Goal: Transaction & Acquisition: Purchase product/service

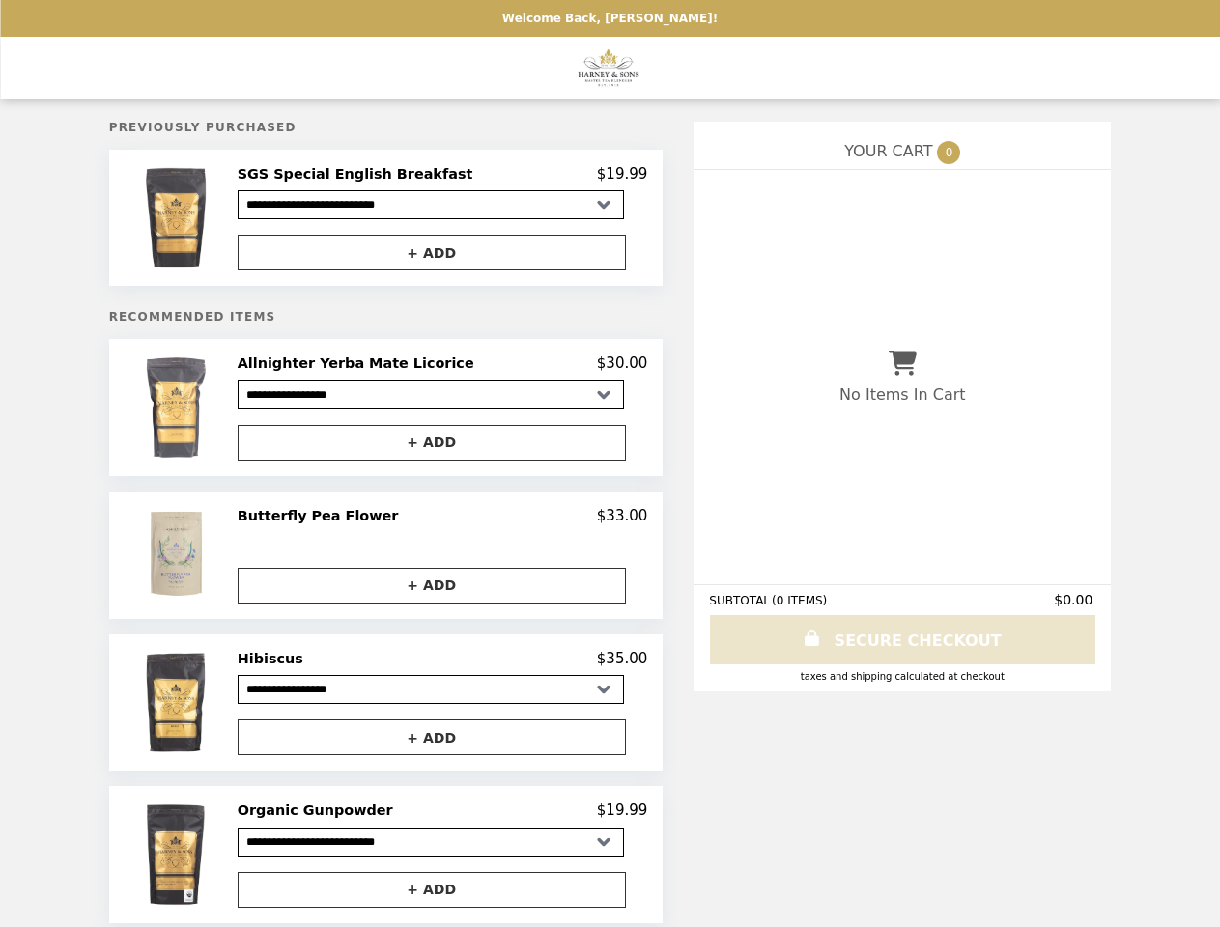
click at [217, 220] on img at bounding box center [177, 217] width 97 height 105
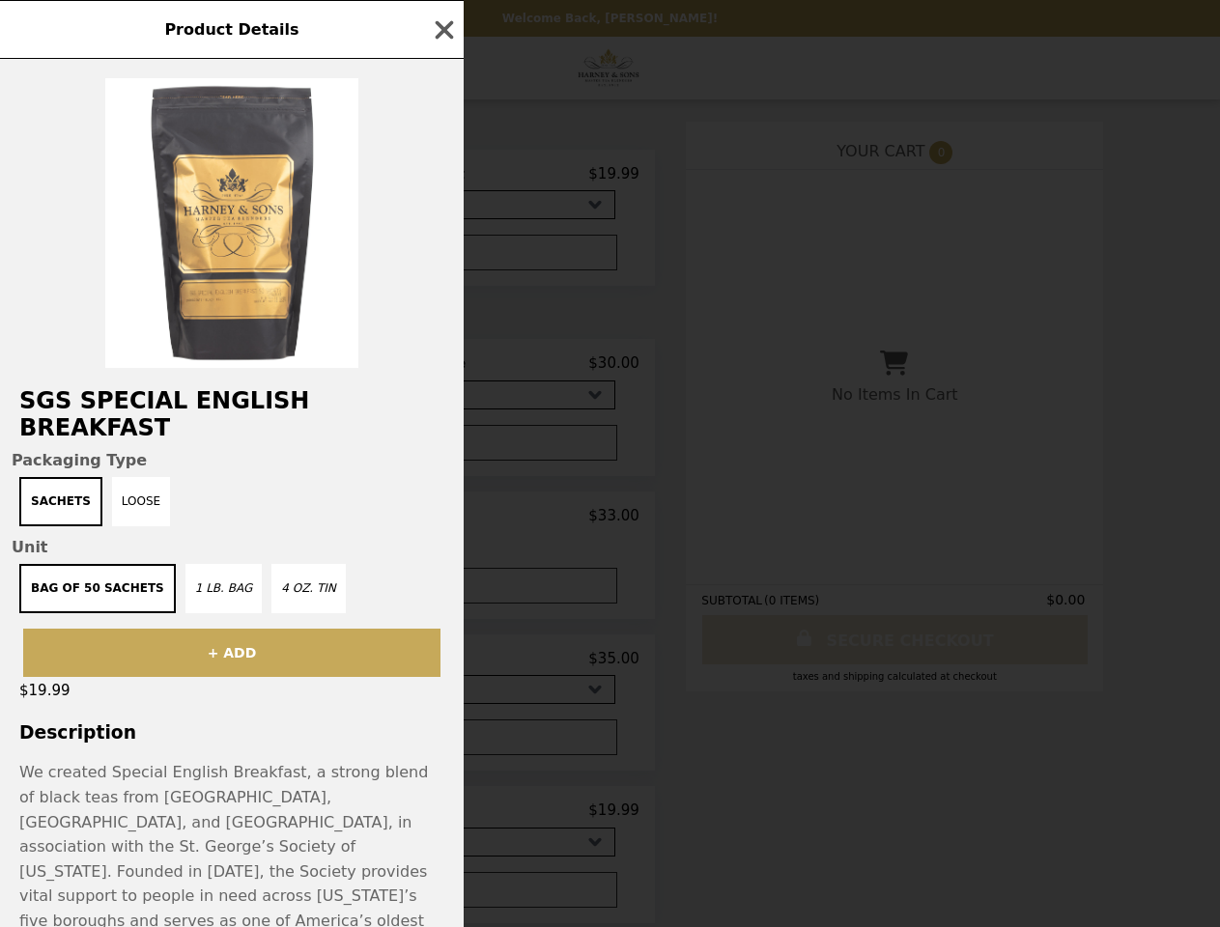
click at [442, 177] on div "Product Details SGS Special English Breakfast Packaging Type Sachets Loose Unit…" at bounding box center [610, 463] width 1220 height 927
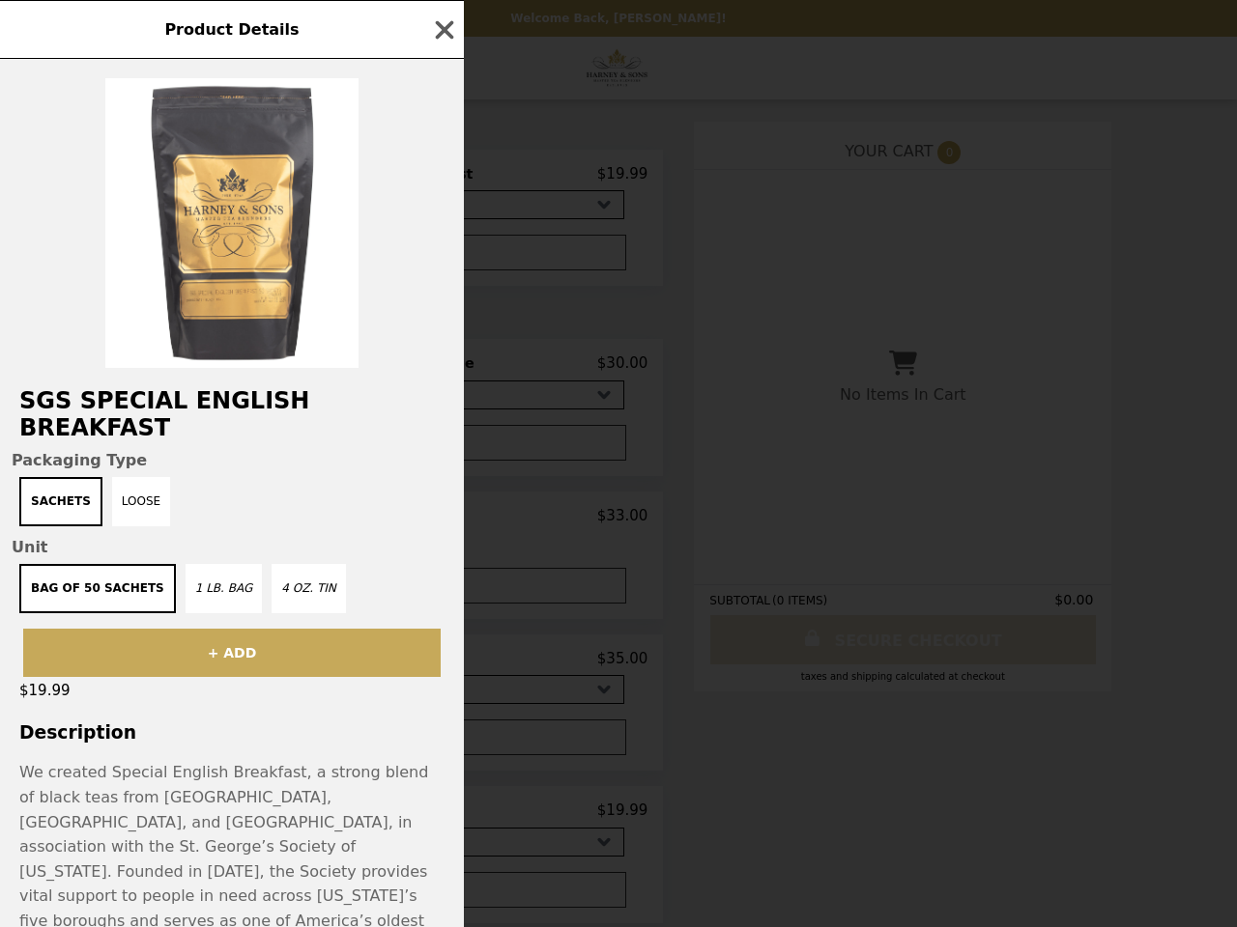
click at [442, 256] on div at bounding box center [232, 213] width 464 height 309
click at [217, 413] on div "Product Details SGS Special English Breakfast Packaging Type Sachets Loose Unit…" at bounding box center [618, 463] width 1237 height 927
click at [442, 370] on h2 "Allnighter Yerba Mate Licorice" at bounding box center [360, 363] width 244 height 17
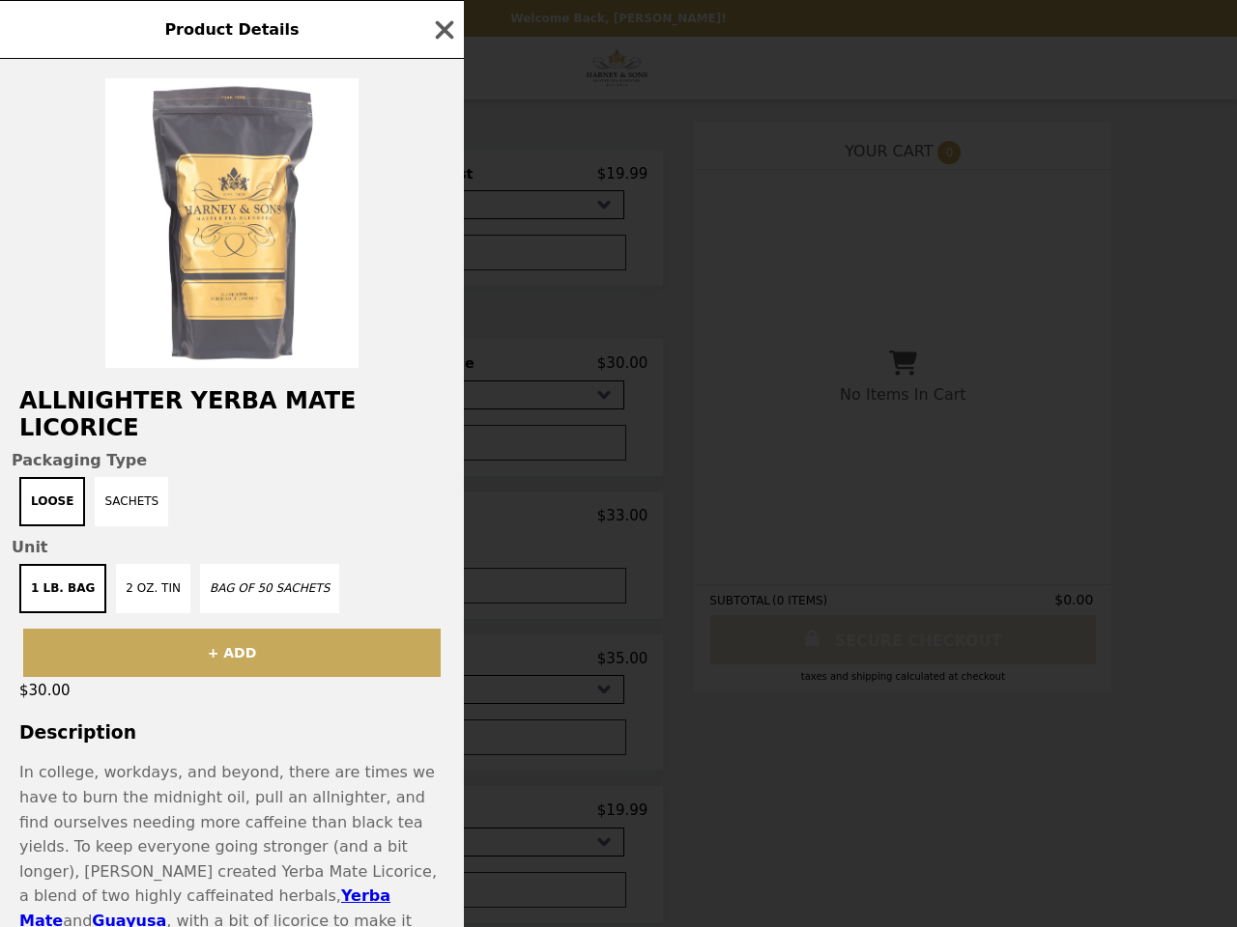
click at [442, 449] on div "Product Details Allnighter Yerba Mate Licorice Packaging Type Loose Sachets Uni…" at bounding box center [618, 463] width 1237 height 927
click at [217, 564] on button "Bag of 50 Sachets" at bounding box center [269, 588] width 139 height 49
click at [442, 524] on div "Product Details Allnighter Yerba Mate Licorice Packaging Type Loose Sachets Uni…" at bounding box center [618, 463] width 1237 height 927
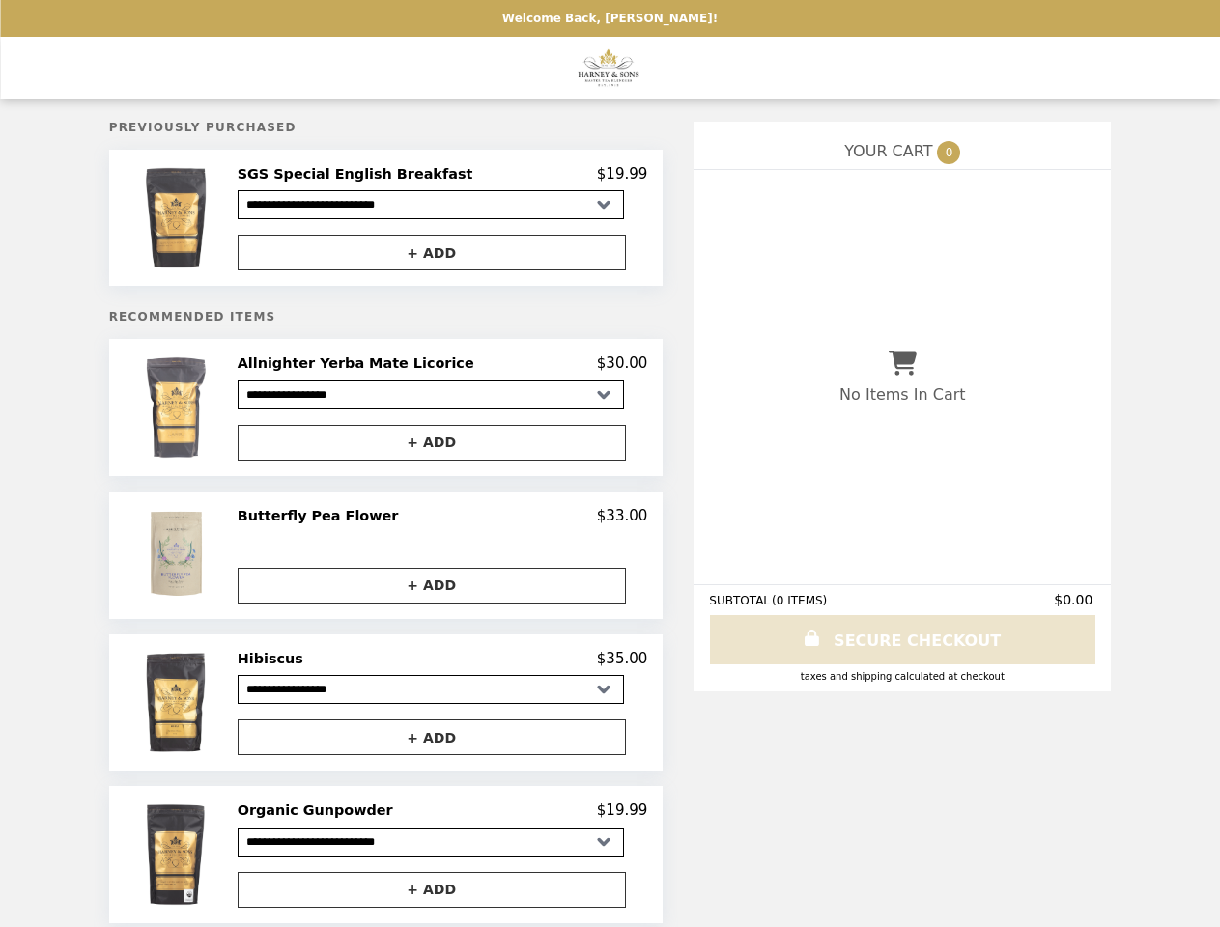
click at [217, 710] on img at bounding box center [177, 702] width 97 height 105
